Goal: Task Accomplishment & Management: Manage account settings

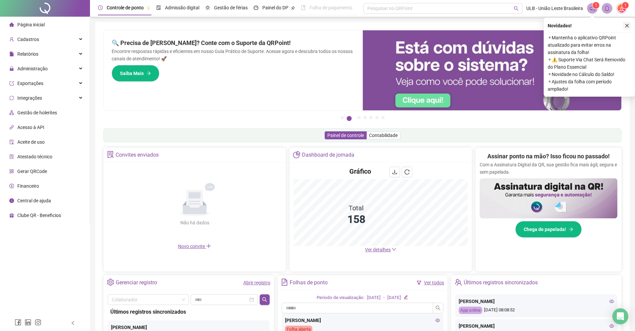
click at [628, 26] on icon "close" at bounding box center [626, 25] width 5 height 5
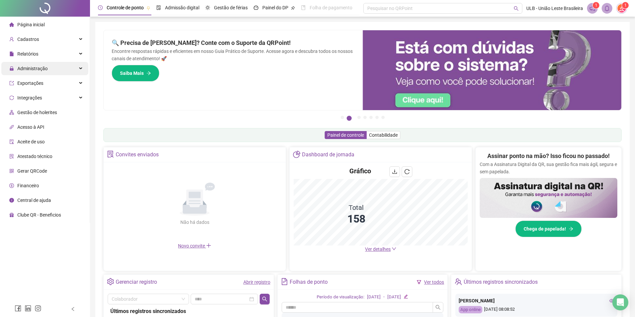
click at [55, 67] on div "Administração" at bounding box center [44, 68] width 87 height 13
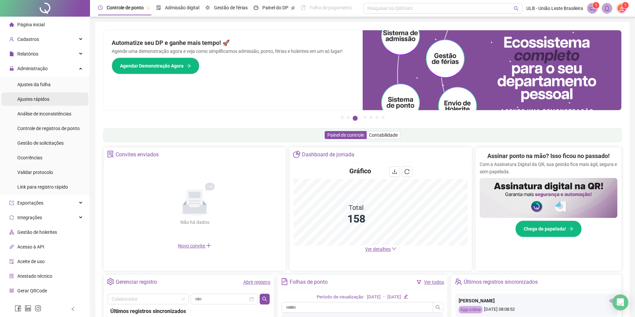
click at [32, 98] on span "Ajustes rápidos" at bounding box center [33, 99] width 32 height 5
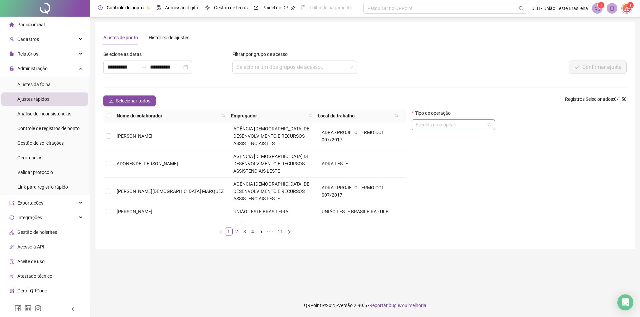
click at [479, 127] on input "search" at bounding box center [449, 125] width 69 height 10
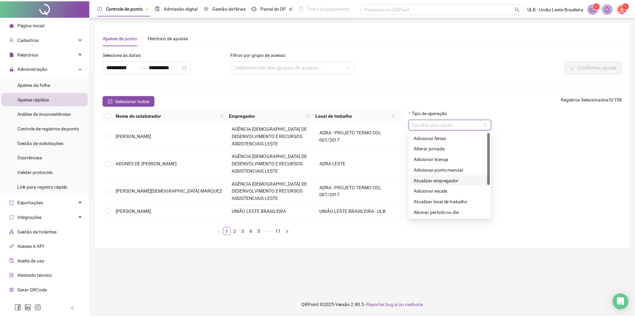
scroll to position [53, 0]
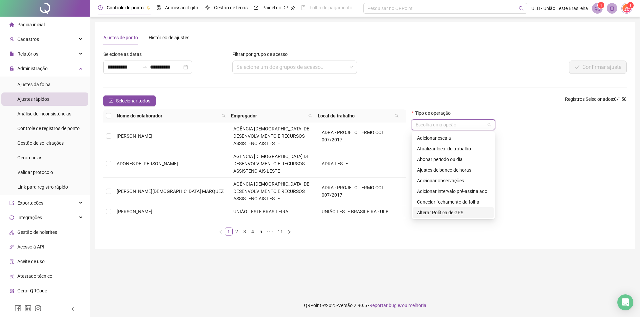
click at [568, 176] on div "Tipo de operação Escolha uma opção" at bounding box center [519, 176] width 220 height 132
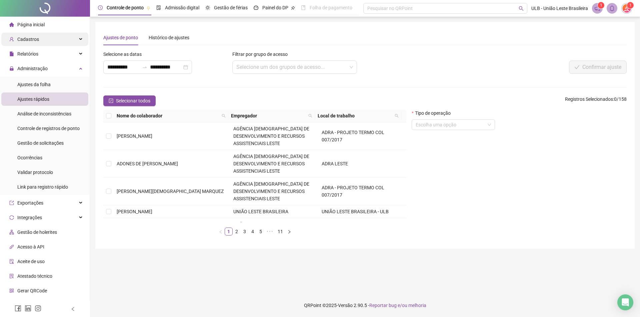
click at [50, 36] on div "Cadastros" at bounding box center [44, 39] width 87 height 13
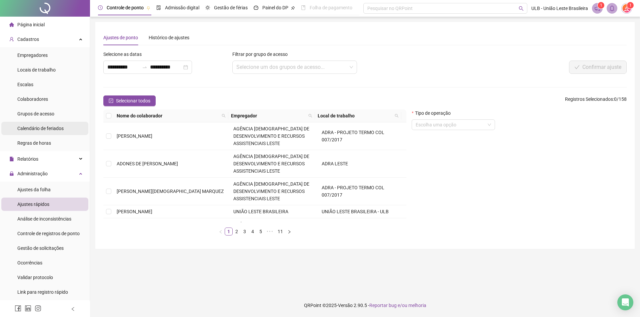
click at [43, 127] on span "Calendário de feriados" at bounding box center [40, 128] width 46 height 5
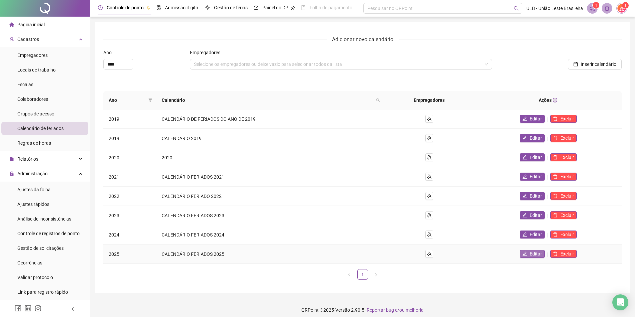
click at [536, 257] on span "Editar" at bounding box center [535, 254] width 12 height 7
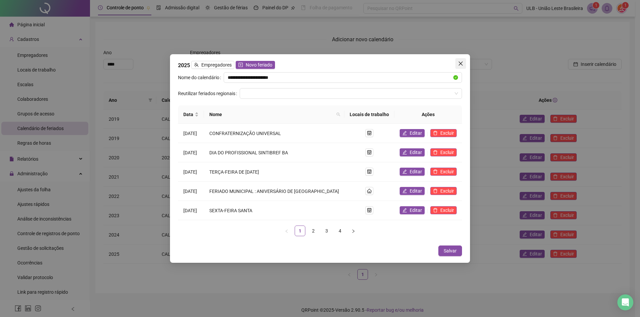
click at [461, 66] on icon "close" at bounding box center [460, 63] width 5 height 5
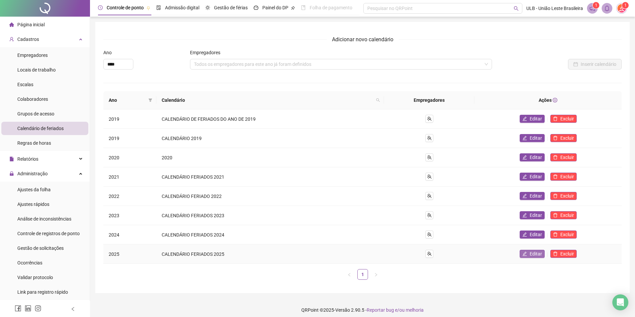
click at [541, 256] on span "Editar" at bounding box center [535, 254] width 12 height 7
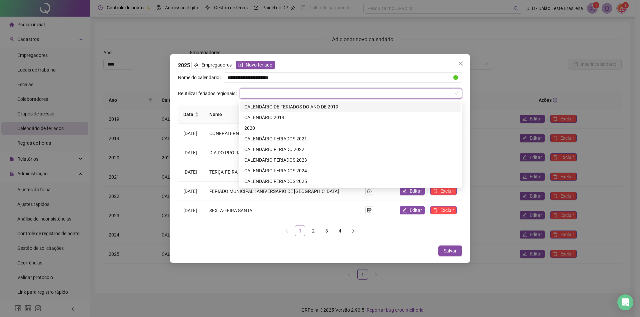
click at [299, 93] on input "search" at bounding box center [348, 94] width 208 height 10
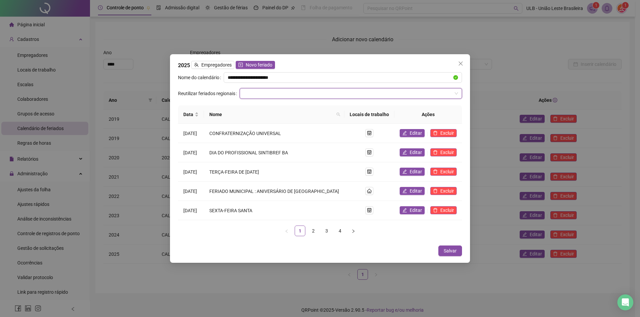
click at [299, 93] on input "search" at bounding box center [348, 94] width 208 height 10
click at [256, 65] on span "Novo feriado" at bounding box center [259, 64] width 27 height 7
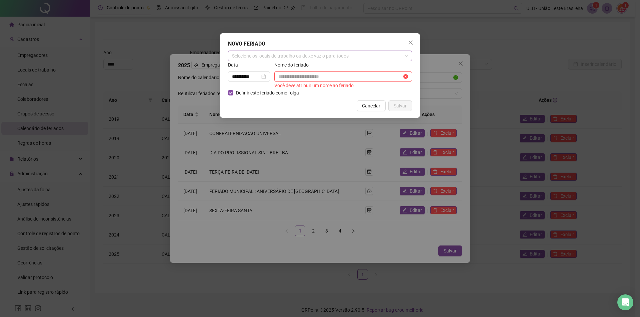
click at [260, 56] on div "Selecione os locais de trabalho ou deixe vazio para todos" at bounding box center [320, 56] width 184 height 11
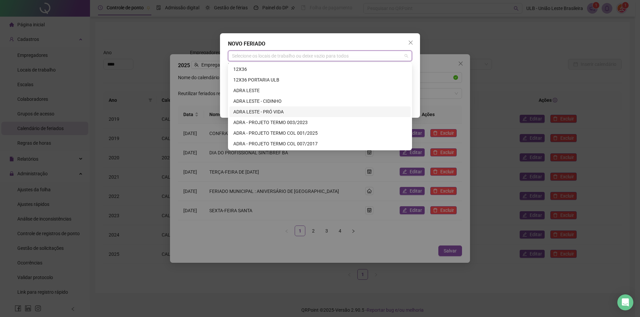
click at [276, 110] on div "ADRA LESTE - PRÓ VIDA" at bounding box center [319, 111] width 173 height 7
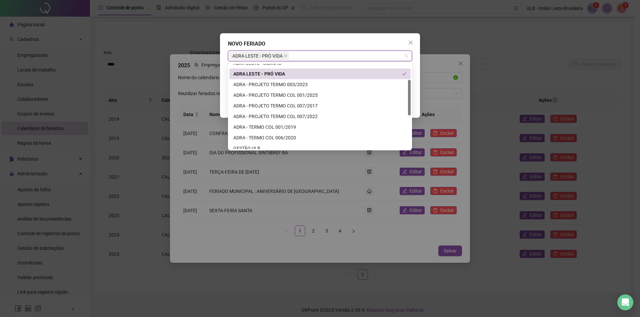
drag, startPoint x: 408, startPoint y: 83, endPoint x: 416, endPoint y: 90, distance: 11.1
click at [416, 97] on body "Página inicial Cadastros Empregadores Locais de trabalho Escalas Colaboradores …" at bounding box center [317, 158] width 635 height 317
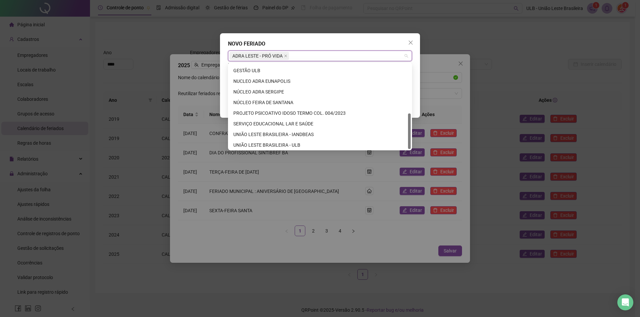
scroll to position [117, 0]
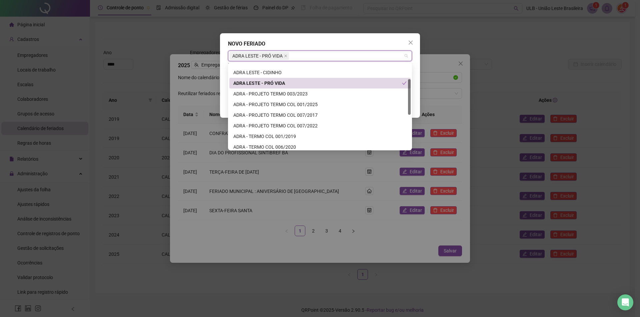
drag, startPoint x: 408, startPoint y: 89, endPoint x: 414, endPoint y: 83, distance: 8.0
click at [414, 84] on body "Página inicial Cadastros Empregadores Locais de trabalho Escalas Colaboradores …" at bounding box center [317, 158] width 635 height 317
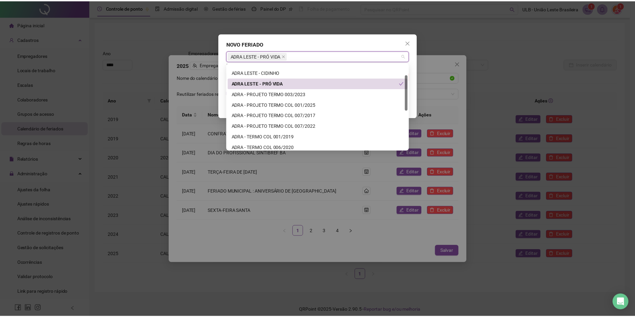
scroll to position [25, 0]
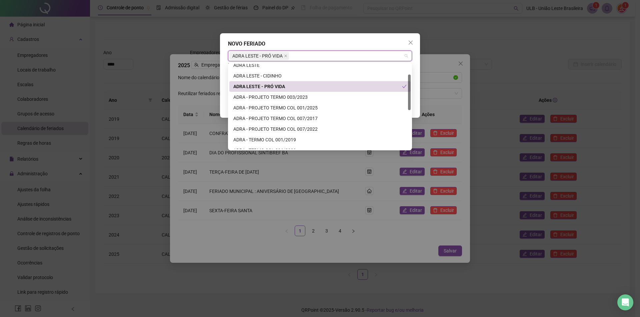
click at [433, 64] on div "**********" at bounding box center [320, 158] width 640 height 317
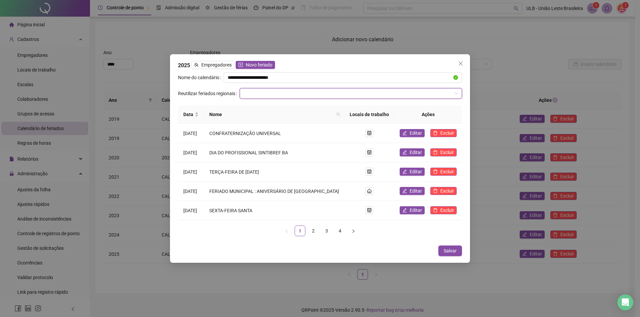
click at [264, 95] on input "search" at bounding box center [348, 94] width 208 height 10
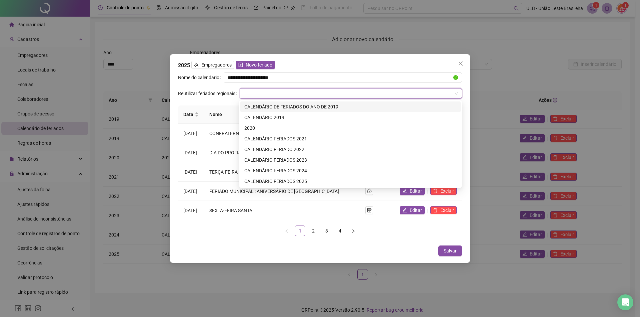
click at [264, 95] on input "search" at bounding box center [348, 94] width 208 height 10
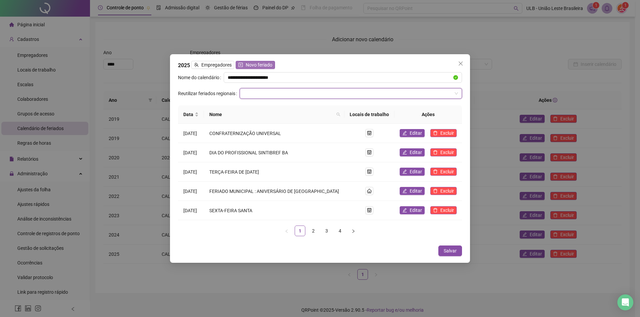
click at [263, 62] on span "Novo feriado" at bounding box center [259, 64] width 27 height 7
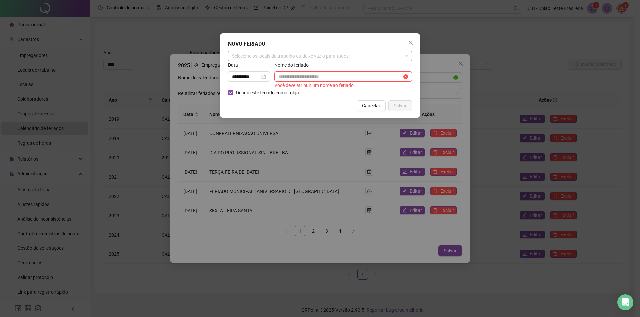
click at [262, 59] on div "Selecione os locais de trabalho ou deixe vazio para todos" at bounding box center [320, 56] width 184 height 11
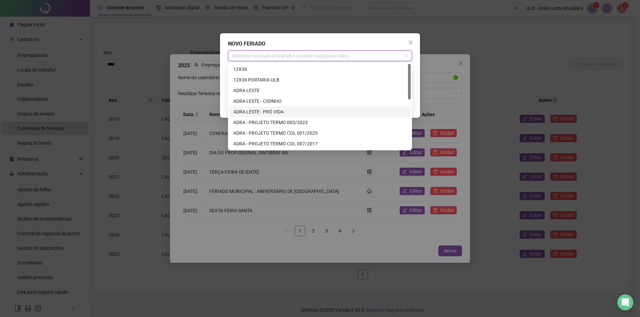
click at [267, 112] on div "ADRA LESTE - PRÓ VIDA" at bounding box center [319, 111] width 173 height 7
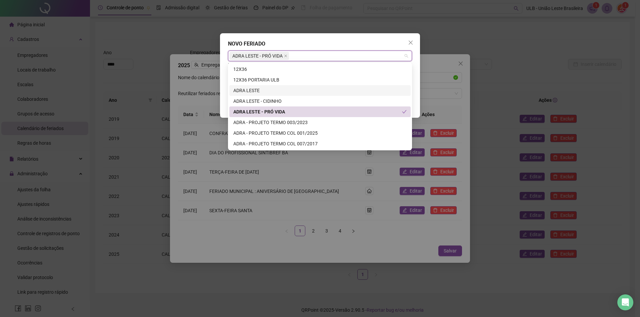
click at [415, 83] on div "**********" at bounding box center [320, 75] width 200 height 85
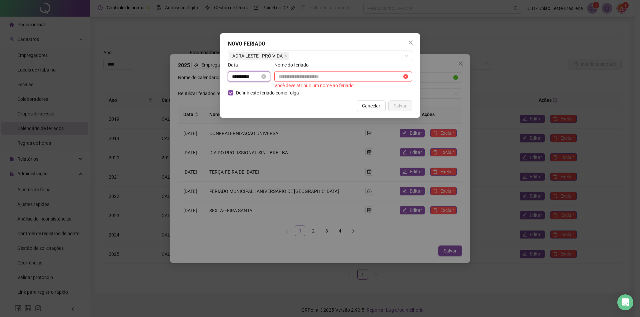
click at [236, 78] on input "**********" at bounding box center [246, 76] width 28 height 7
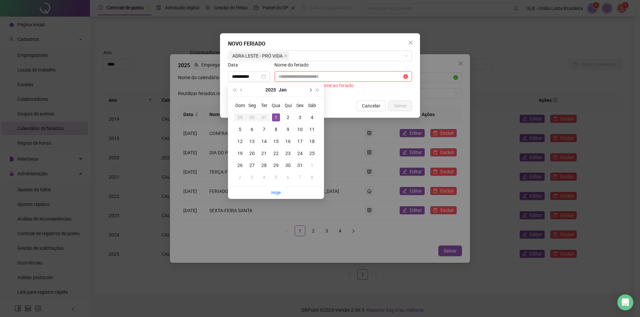
click at [311, 89] on span "next-year" at bounding box center [309, 89] width 3 height 3
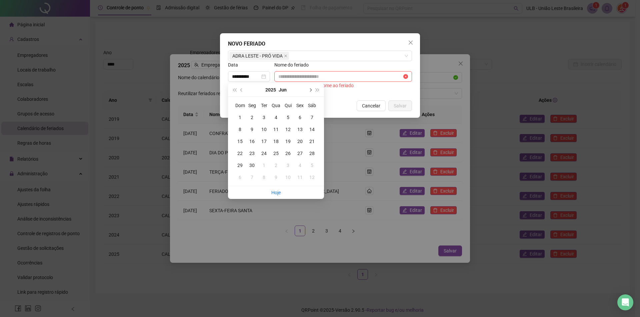
click at [311, 89] on span "next-year" at bounding box center [309, 89] width 3 height 3
type input "**********"
click at [300, 142] on div "15" at bounding box center [300, 142] width 8 height 8
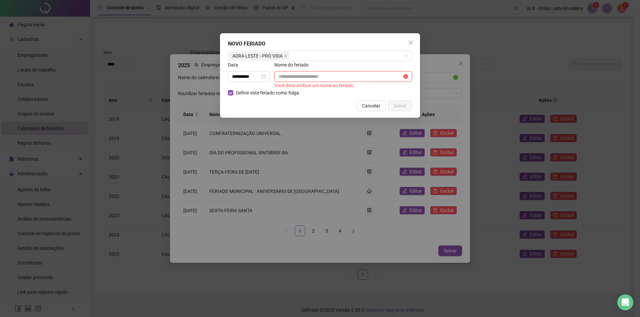
click at [283, 75] on input "text" at bounding box center [340, 76] width 124 height 7
click at [301, 78] on input "text" at bounding box center [340, 76] width 124 height 7
paste input "**********"
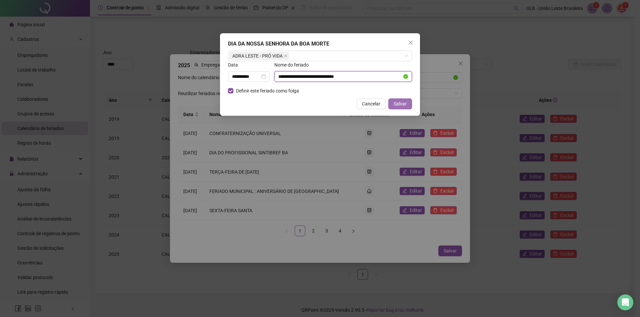
type input "**********"
click at [405, 105] on span "Salvar" at bounding box center [399, 103] width 13 height 7
click at [401, 103] on span "Salvar" at bounding box center [399, 103] width 13 height 7
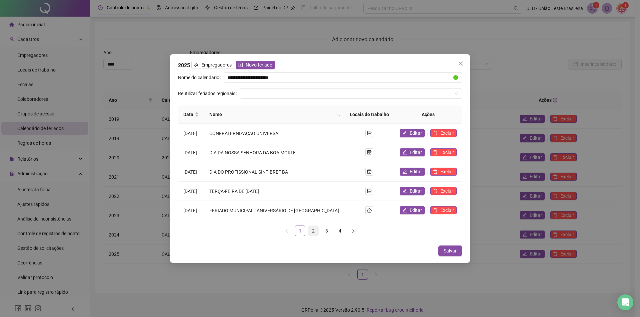
click at [311, 232] on link "2" at bounding box center [313, 231] width 10 height 10
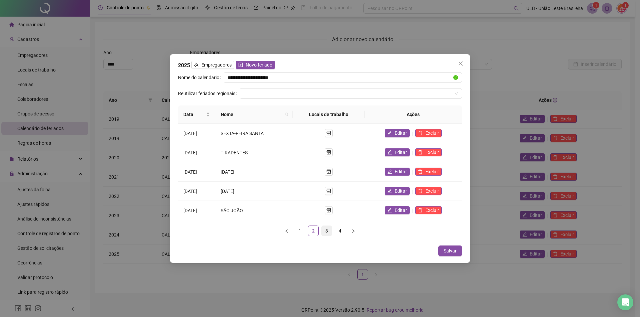
click at [323, 231] on link "3" at bounding box center [326, 231] width 10 height 10
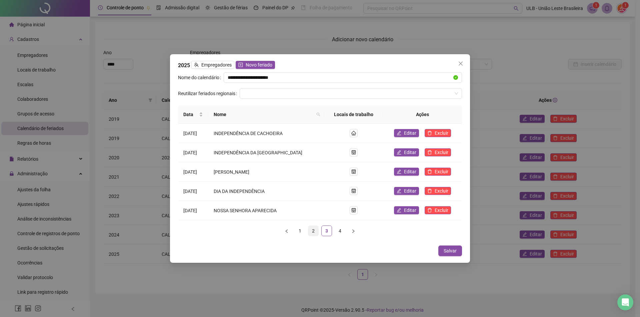
click at [315, 232] on link "2" at bounding box center [313, 231] width 10 height 10
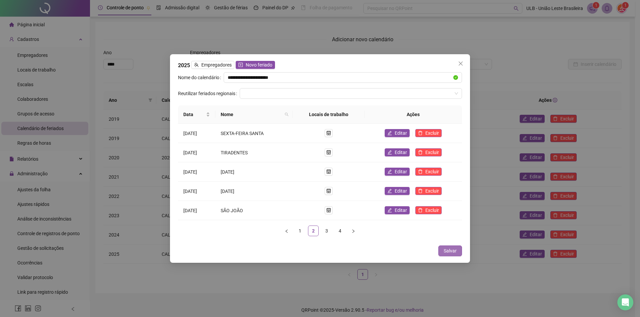
drag, startPoint x: 451, startPoint y: 249, endPoint x: 440, endPoint y: 248, distance: 11.0
click at [451, 249] on span "Salvar" at bounding box center [449, 251] width 13 height 7
click at [458, 252] on button "Salvar" at bounding box center [450, 251] width 24 height 11
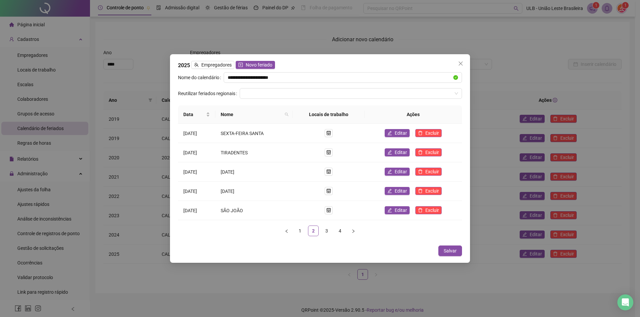
drag, startPoint x: 460, startPoint y: 61, endPoint x: 462, endPoint y: 68, distance: 7.1
click at [461, 61] on icon "close" at bounding box center [460, 63] width 5 height 5
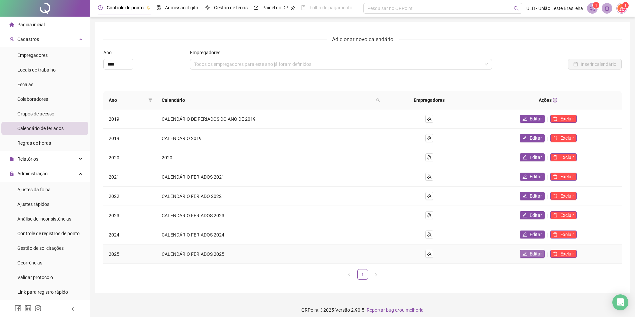
click at [534, 253] on span "Editar" at bounding box center [535, 254] width 12 height 7
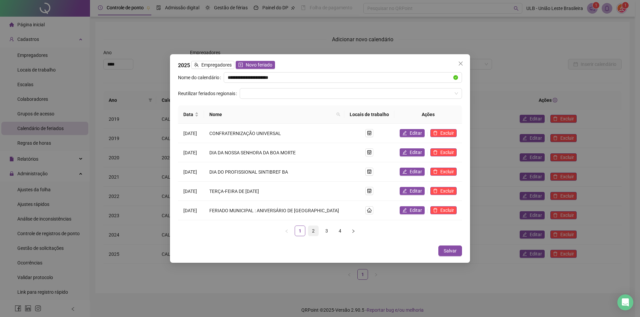
click at [314, 233] on link "2" at bounding box center [313, 231] width 10 height 10
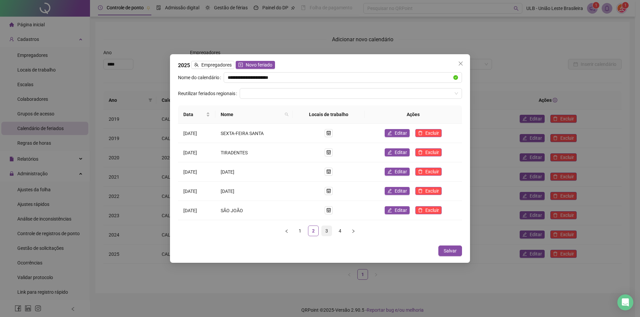
click at [324, 232] on link "3" at bounding box center [326, 231] width 10 height 10
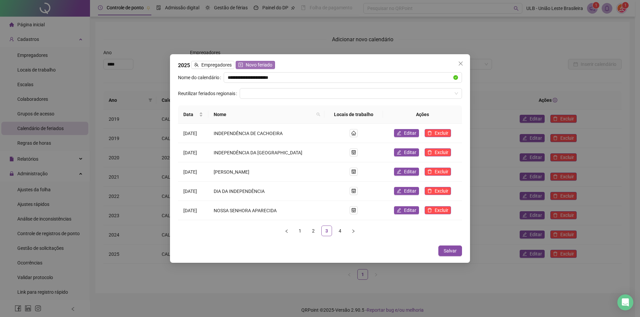
click at [264, 62] on span "Novo feriado" at bounding box center [259, 64] width 27 height 7
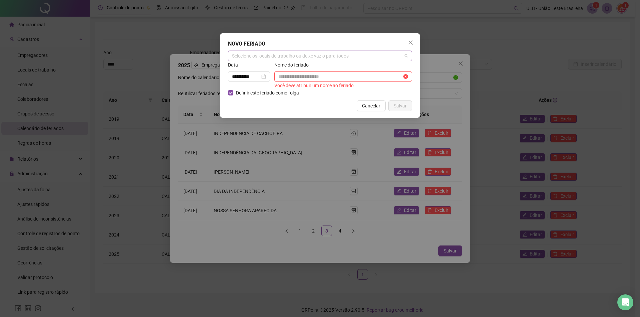
click at [257, 59] on div "Selecione os locais de trabalho ou deixe vazio para todos" at bounding box center [320, 56] width 184 height 11
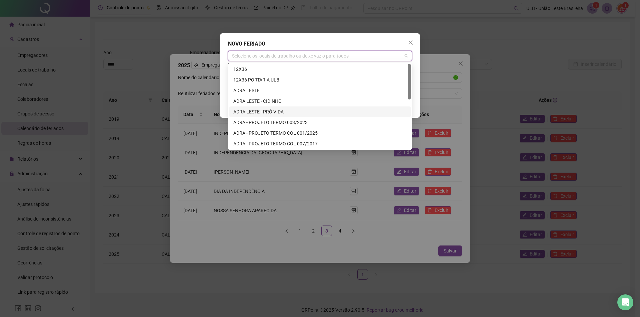
click at [281, 113] on div "ADRA LESTE - PRÓ VIDA" at bounding box center [319, 111] width 173 height 7
click at [415, 87] on div "**********" at bounding box center [320, 75] width 200 height 85
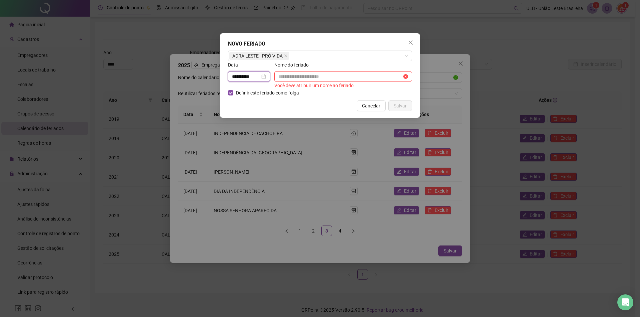
drag, startPoint x: 236, startPoint y: 77, endPoint x: 228, endPoint y: 78, distance: 8.7
click at [228, 78] on div "**********" at bounding box center [250, 75] width 46 height 28
click at [247, 78] on input "**********" at bounding box center [246, 76] width 28 height 7
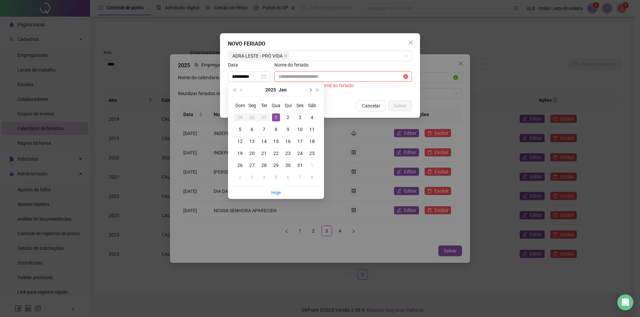
click at [308, 91] on button "next-year" at bounding box center [309, 89] width 7 height 13
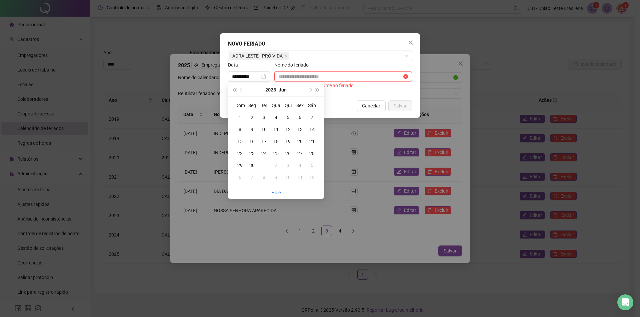
click at [308, 91] on button "next-year" at bounding box center [309, 89] width 7 height 13
type input "**********"
click at [302, 140] on div "15" at bounding box center [300, 142] width 8 height 8
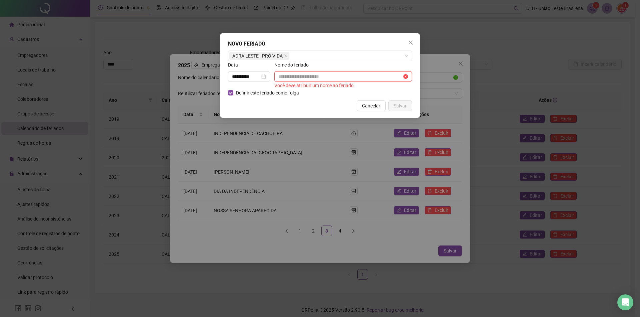
click at [306, 75] on input "text" at bounding box center [340, 76] width 124 height 7
paste input "**********"
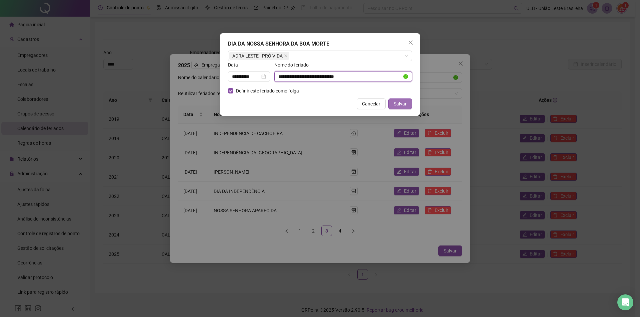
type input "**********"
click at [405, 103] on span "Salvar" at bounding box center [399, 103] width 13 height 7
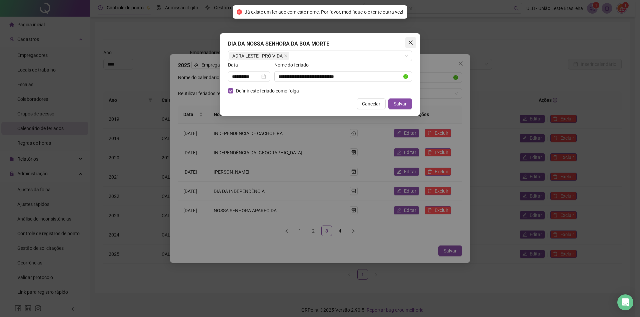
click at [411, 44] on icon "close" at bounding box center [410, 42] width 5 height 5
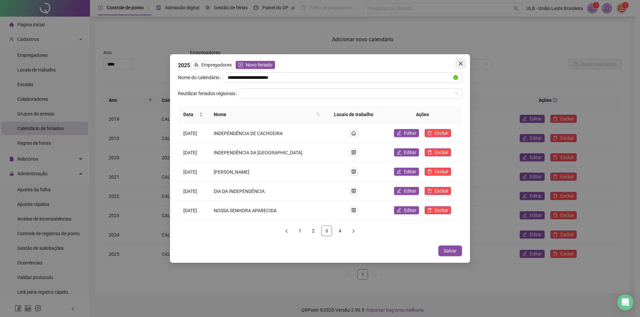
click at [463, 62] on icon "close" at bounding box center [460, 63] width 5 height 5
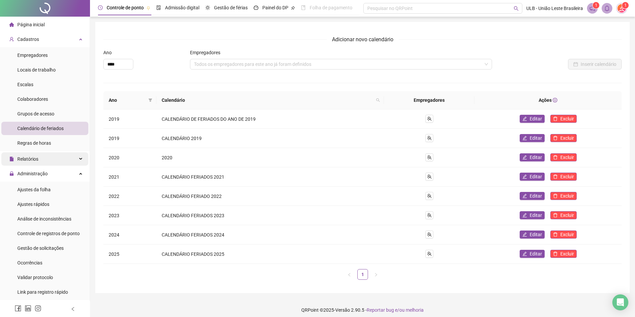
click at [43, 163] on div "Relatórios" at bounding box center [44, 159] width 87 height 13
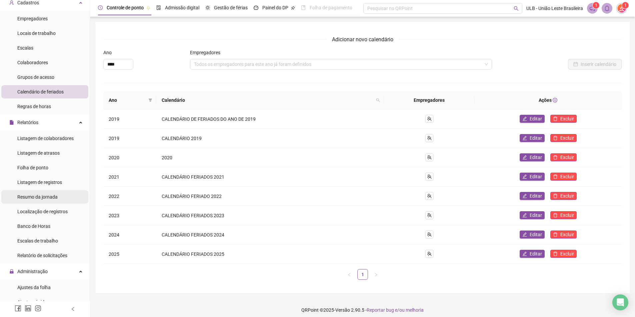
scroll to position [100, 0]
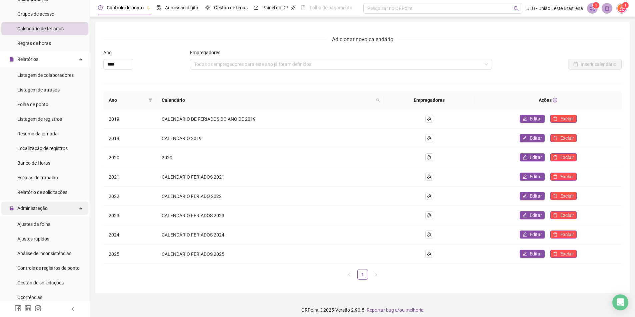
click at [46, 211] on span "Administração" at bounding box center [32, 208] width 30 height 5
click at [63, 60] on div "Relatórios" at bounding box center [44, 59] width 87 height 13
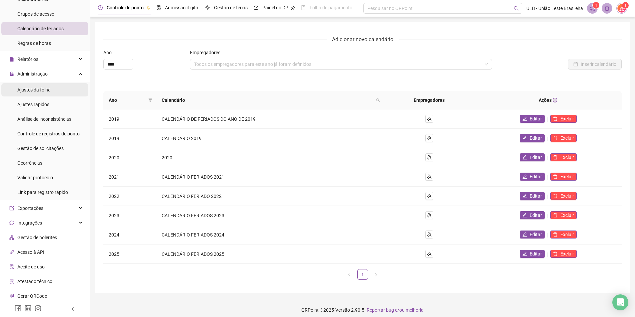
click at [33, 90] on span "Ajustes da folha" at bounding box center [33, 89] width 33 height 5
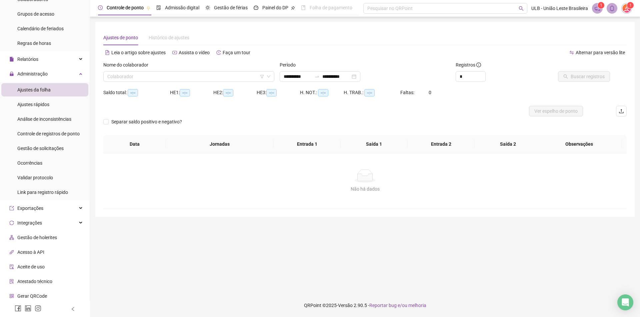
type input "**********"
click at [166, 80] on input "search" at bounding box center [185, 77] width 157 height 10
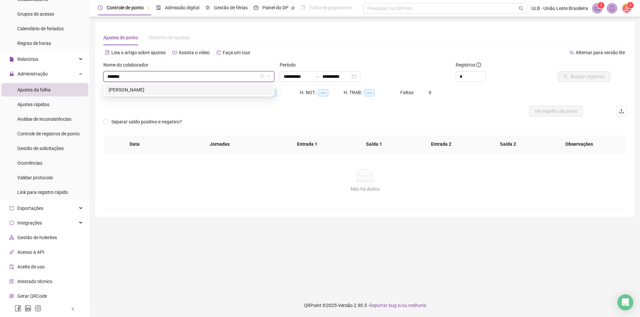
type input "********"
click at [180, 88] on div "[PERSON_NAME]" at bounding box center [189, 89] width 160 height 7
click at [481, 76] on span "Decrease Value" at bounding box center [481, 79] width 7 height 6
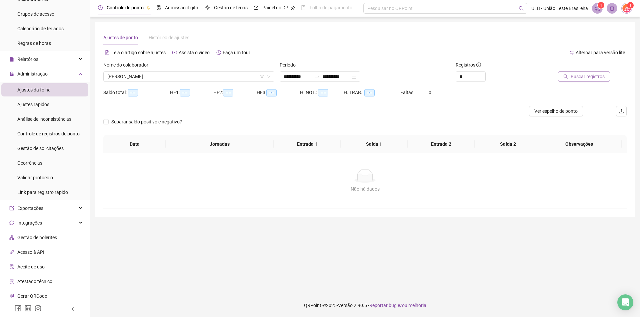
click at [587, 76] on span "Buscar registros" at bounding box center [587, 76] width 34 height 7
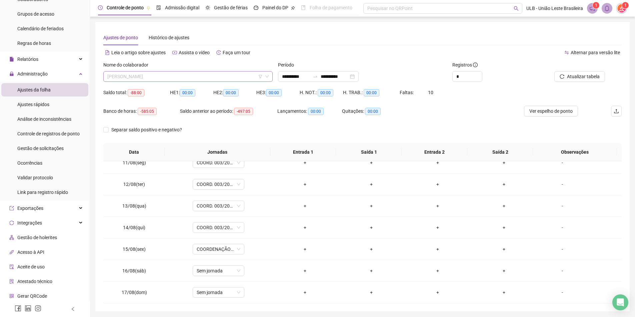
scroll to position [959, 0]
click at [166, 80] on span "[PERSON_NAME]" at bounding box center [187, 77] width 161 height 10
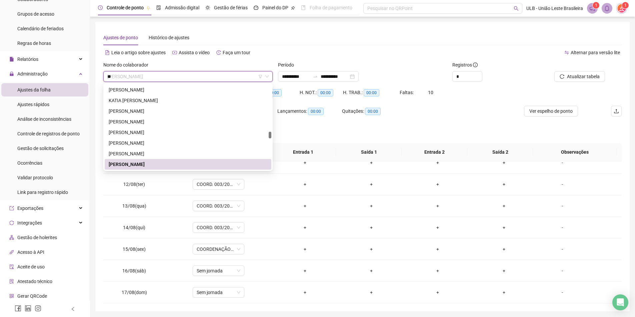
scroll to position [0, 0]
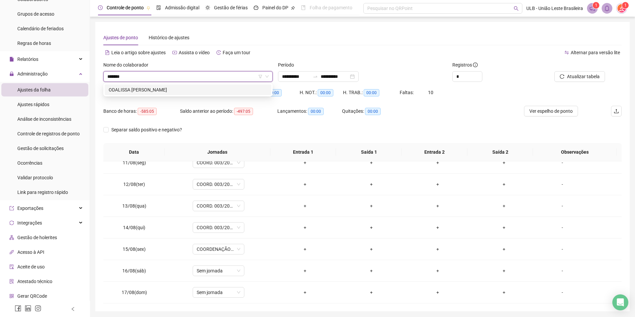
type input "********"
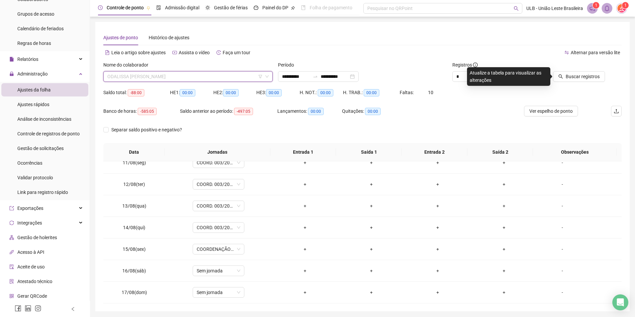
scroll to position [1205, 0]
click at [574, 82] on button "Buscar registros" at bounding box center [579, 76] width 52 height 11
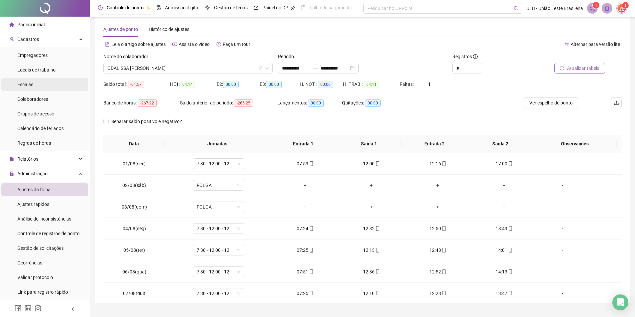
scroll to position [0, 0]
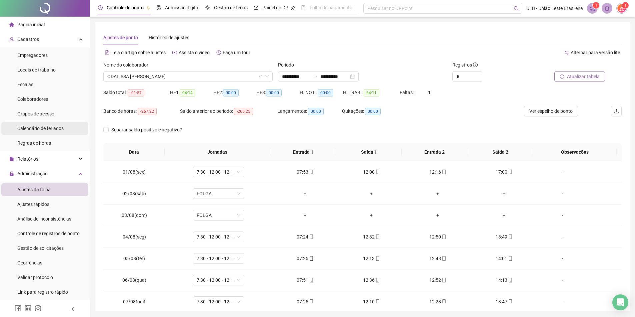
click at [43, 127] on span "Calendário de feriados" at bounding box center [40, 128] width 46 height 5
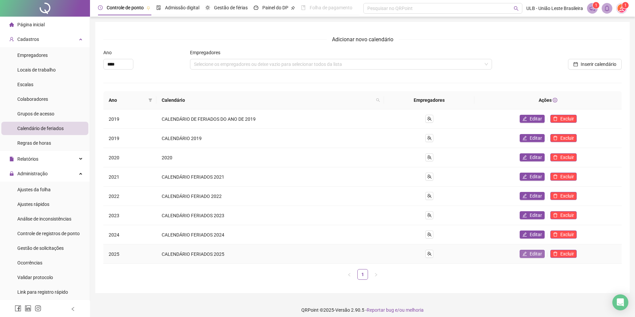
click at [537, 255] on span "Editar" at bounding box center [535, 254] width 12 height 7
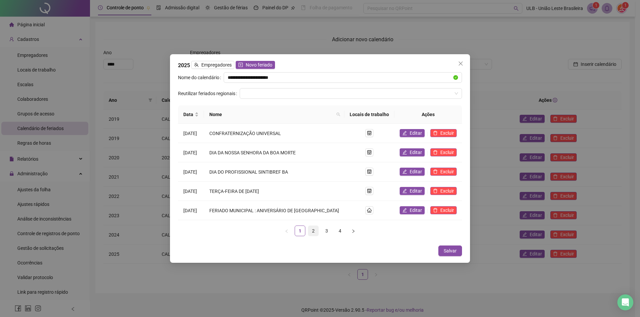
click at [313, 235] on link "2" at bounding box center [313, 231] width 10 height 10
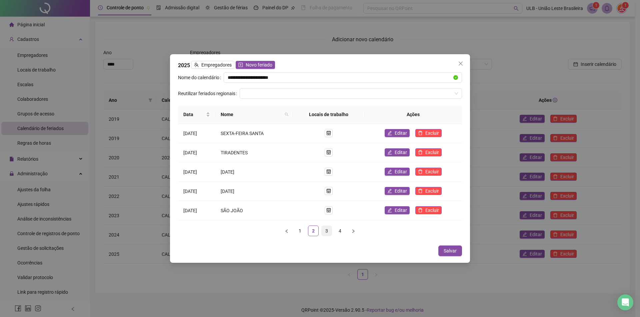
click at [329, 231] on link "3" at bounding box center [326, 231] width 10 height 10
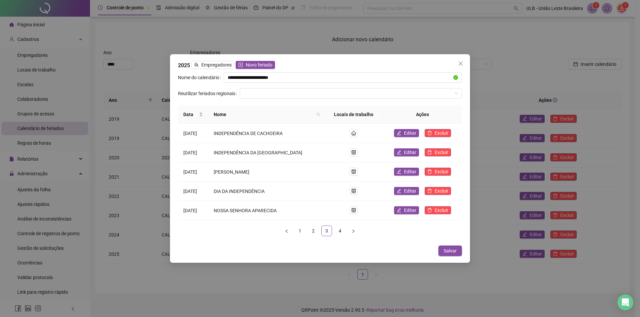
click at [462, 64] on icon "close" at bounding box center [460, 63] width 5 height 5
